Goal: Task Accomplishment & Management: Manage account settings

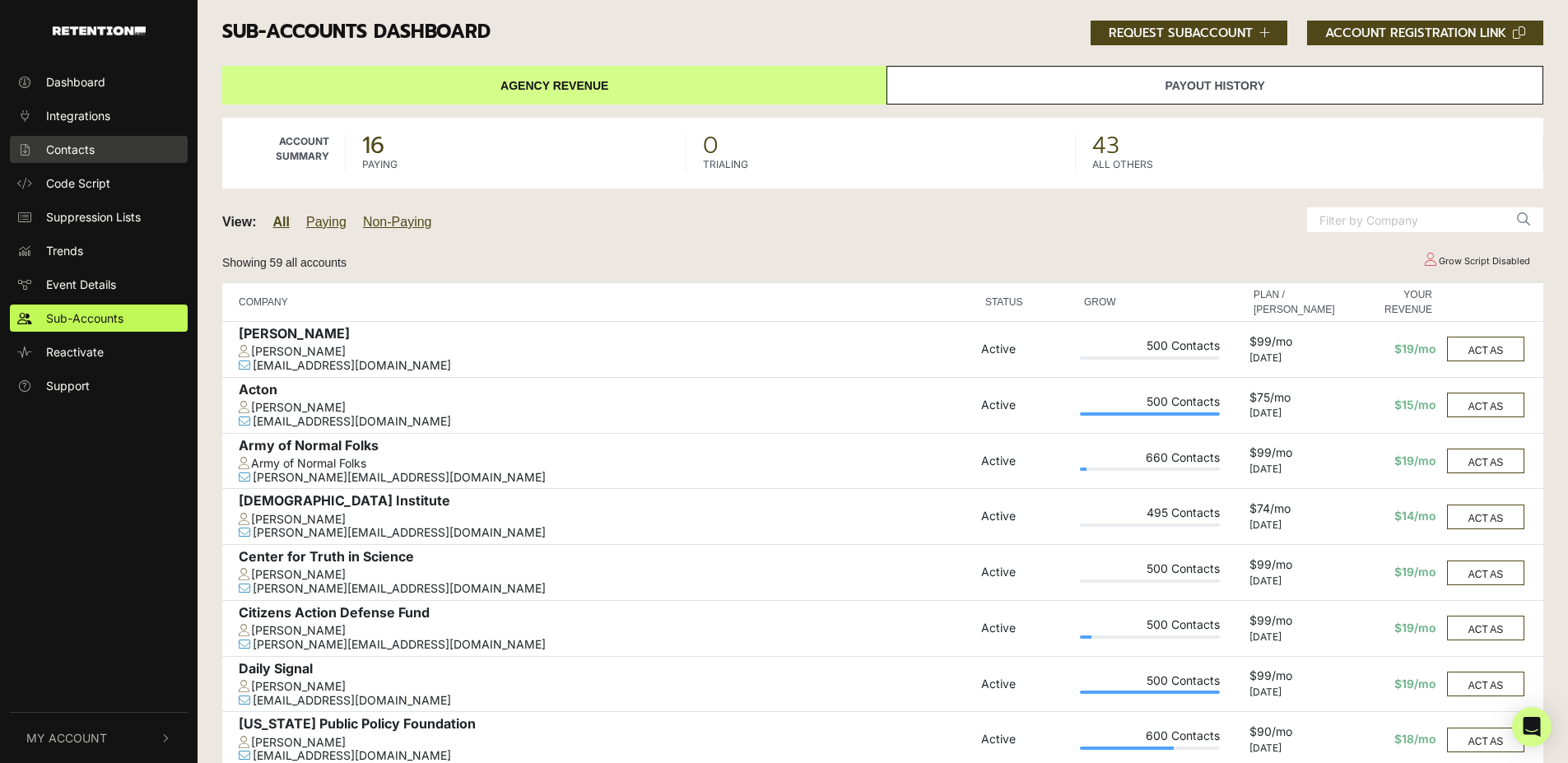
click at [109, 143] on link "Contacts" at bounding box center [98, 150] width 178 height 27
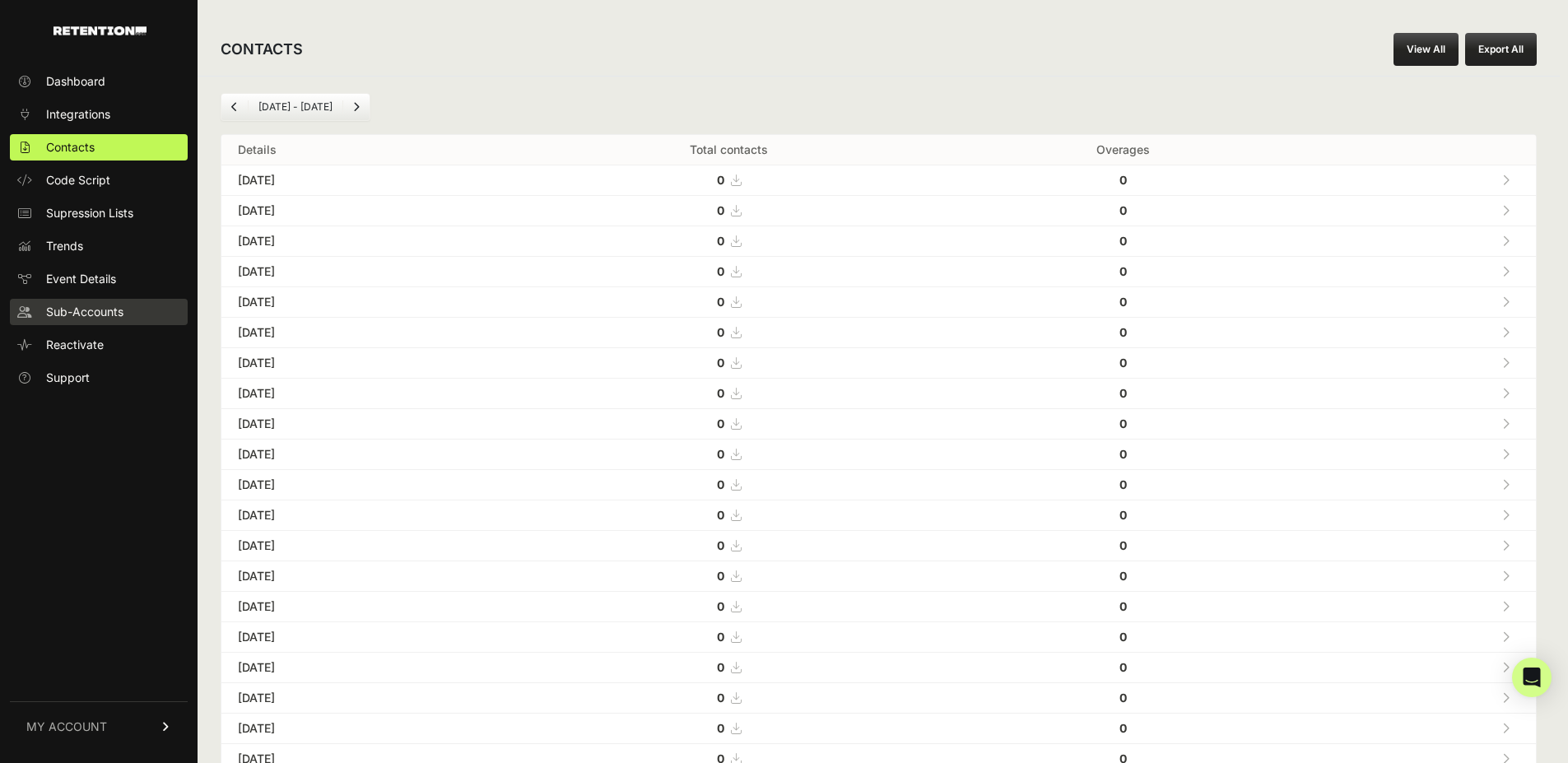
click at [105, 315] on span "Sub-Accounts" at bounding box center [85, 312] width 77 height 16
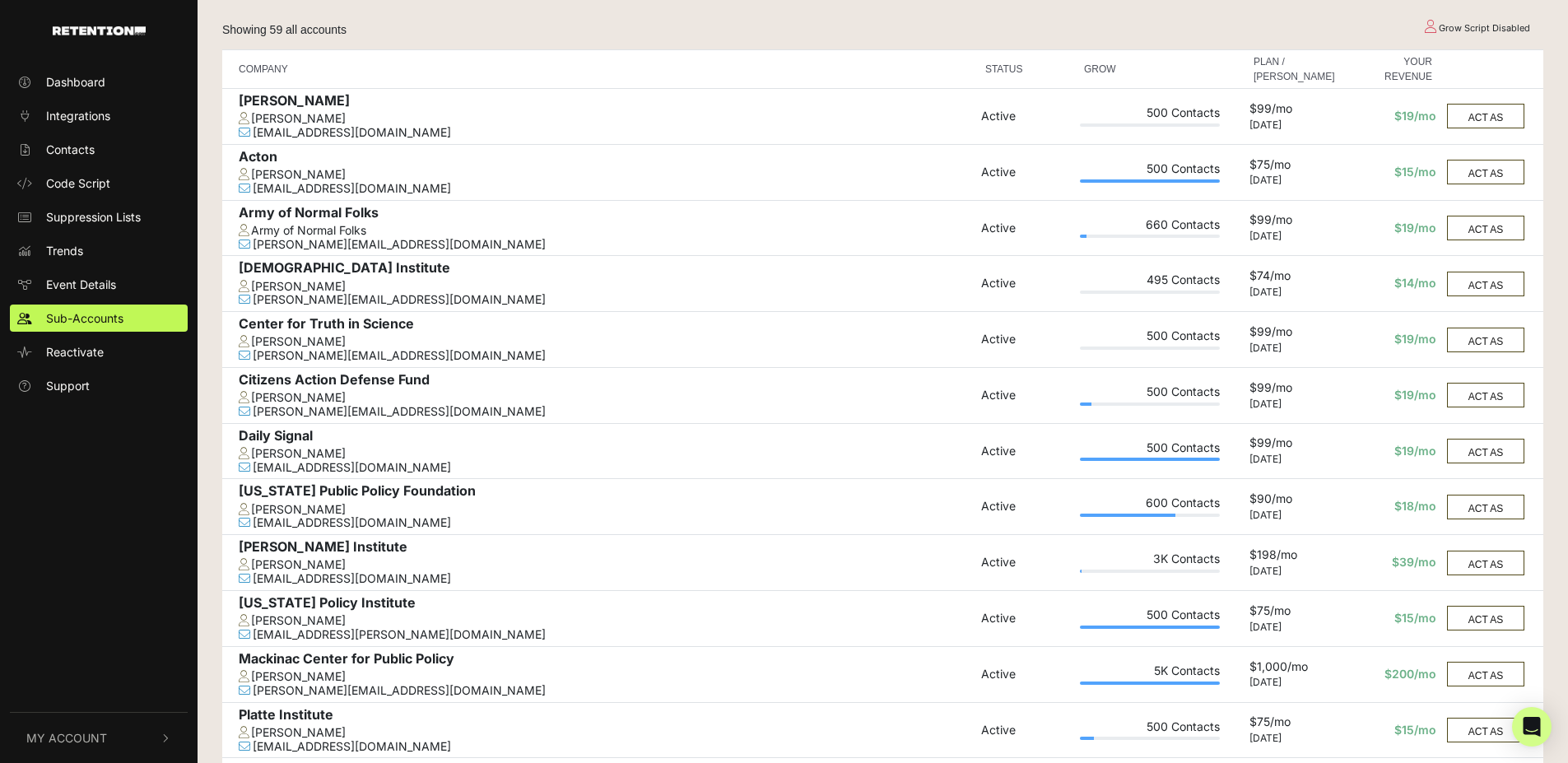
scroll to position [247, 0]
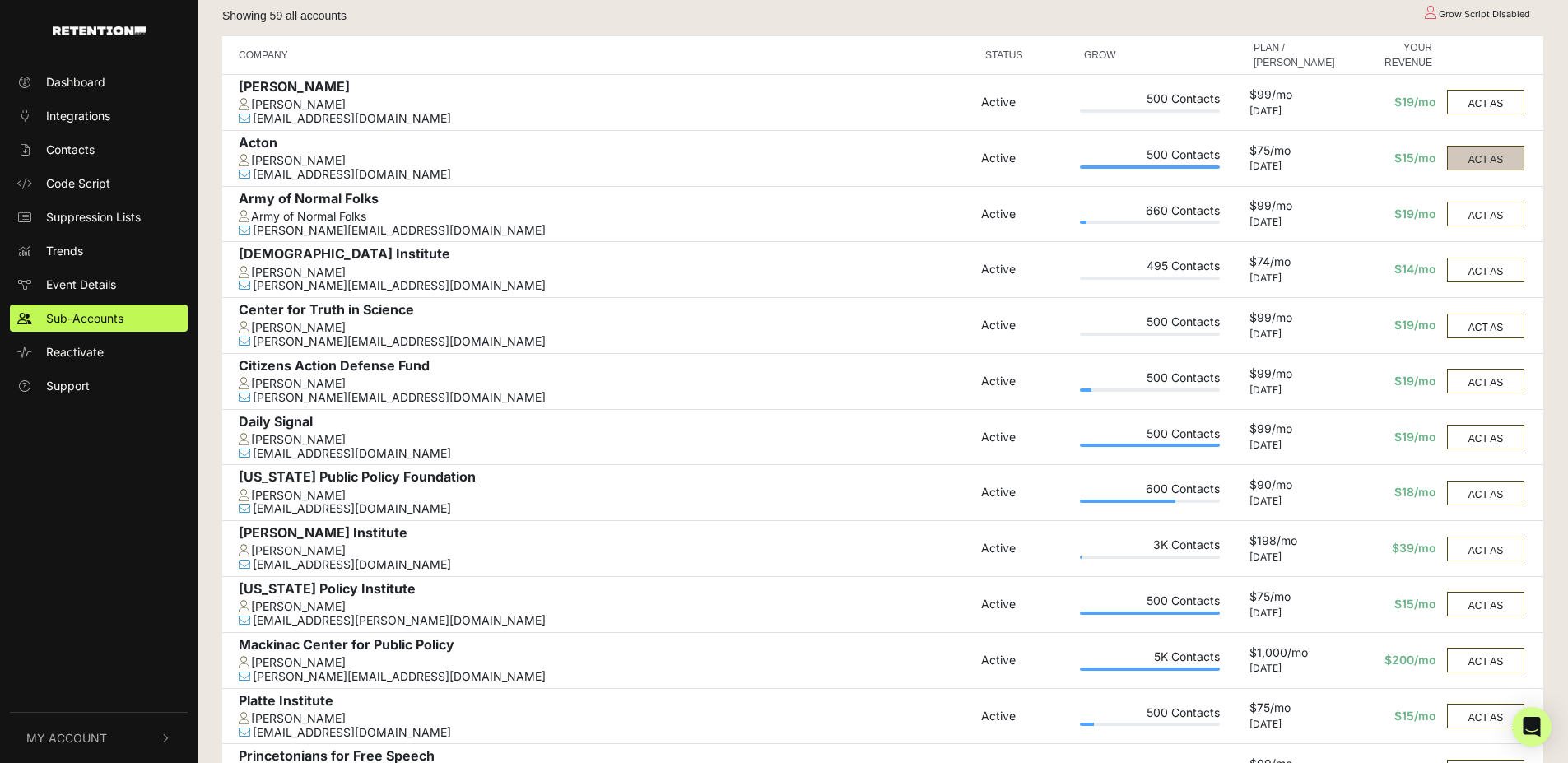
click at [1469, 148] on button "ACT AS" at bounding box center [1485, 158] width 77 height 25
